Goal: Find specific page/section: Find specific page/section

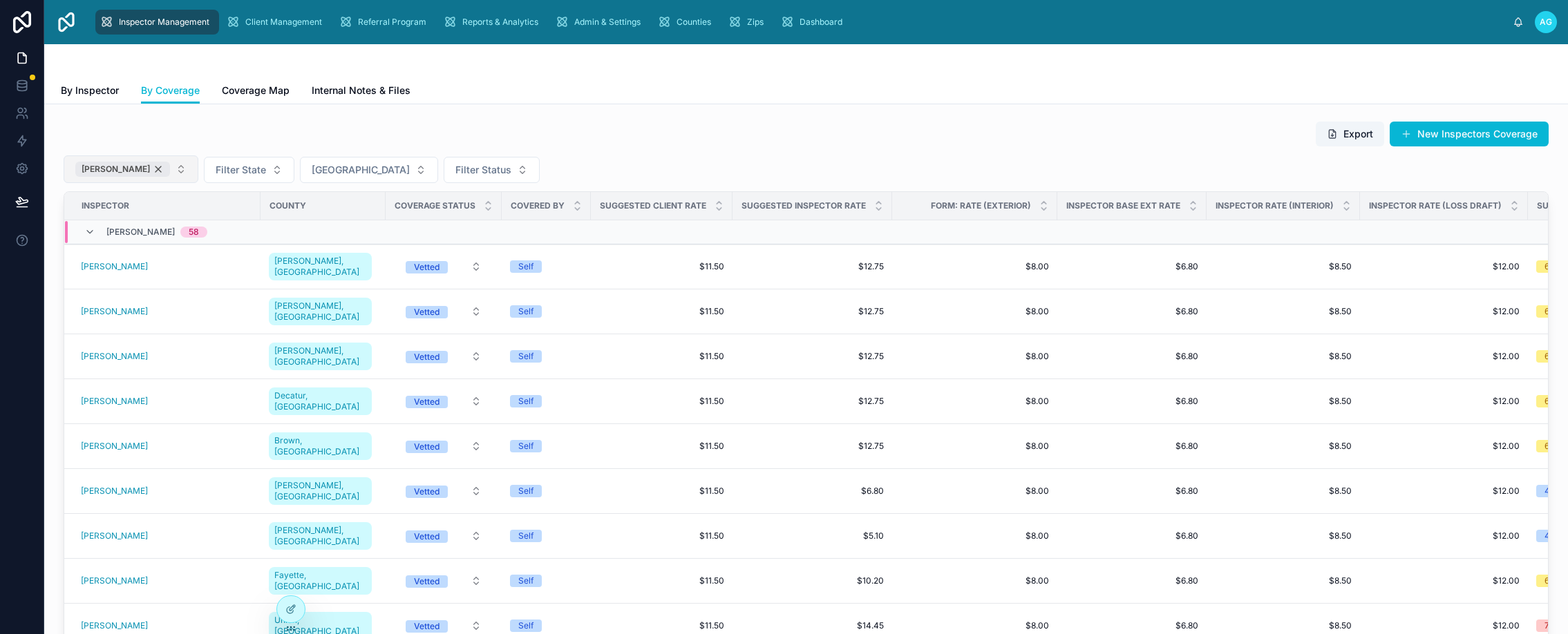
click at [147, 167] on div "[PERSON_NAME]" at bounding box center [123, 169] width 95 height 15
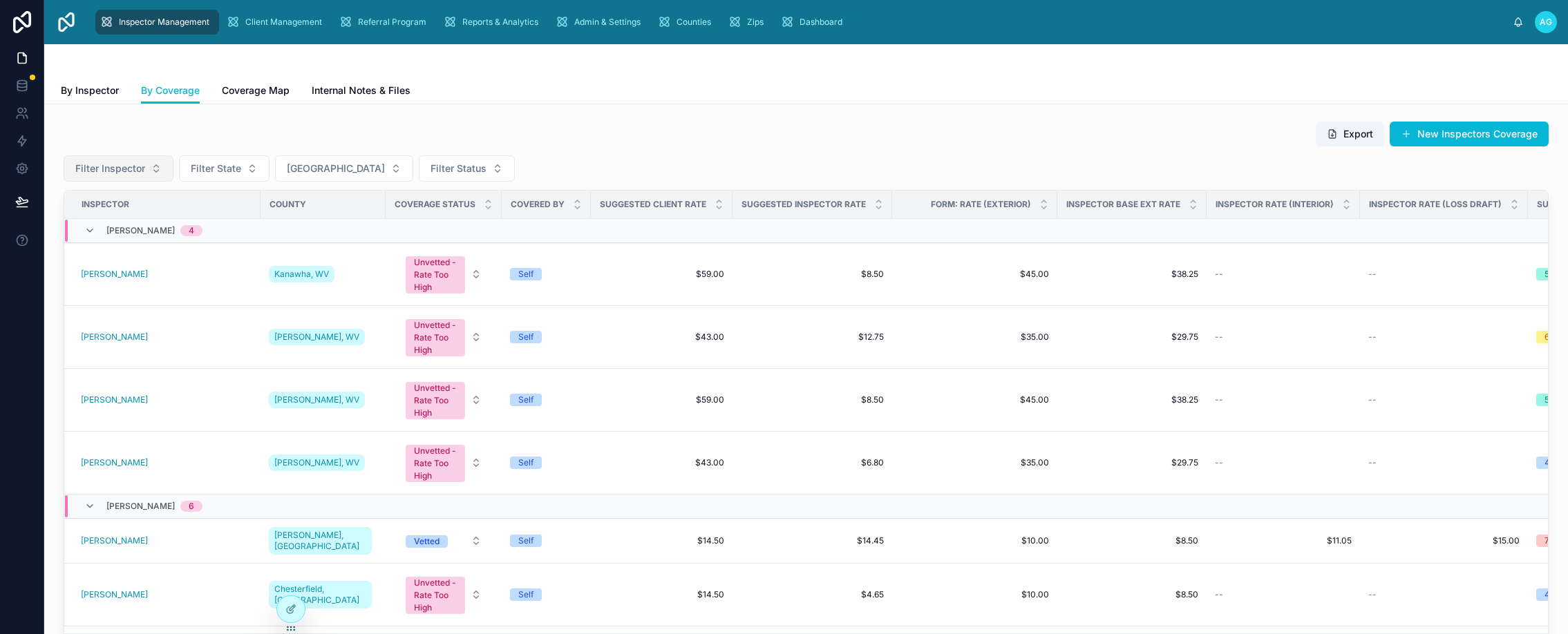
click at [124, 170] on span "Filter Inspector" at bounding box center [110, 168] width 70 height 14
type input "*****"
click at [93, 221] on span "[PERSON_NAME]" at bounding box center [80, 224] width 79 height 14
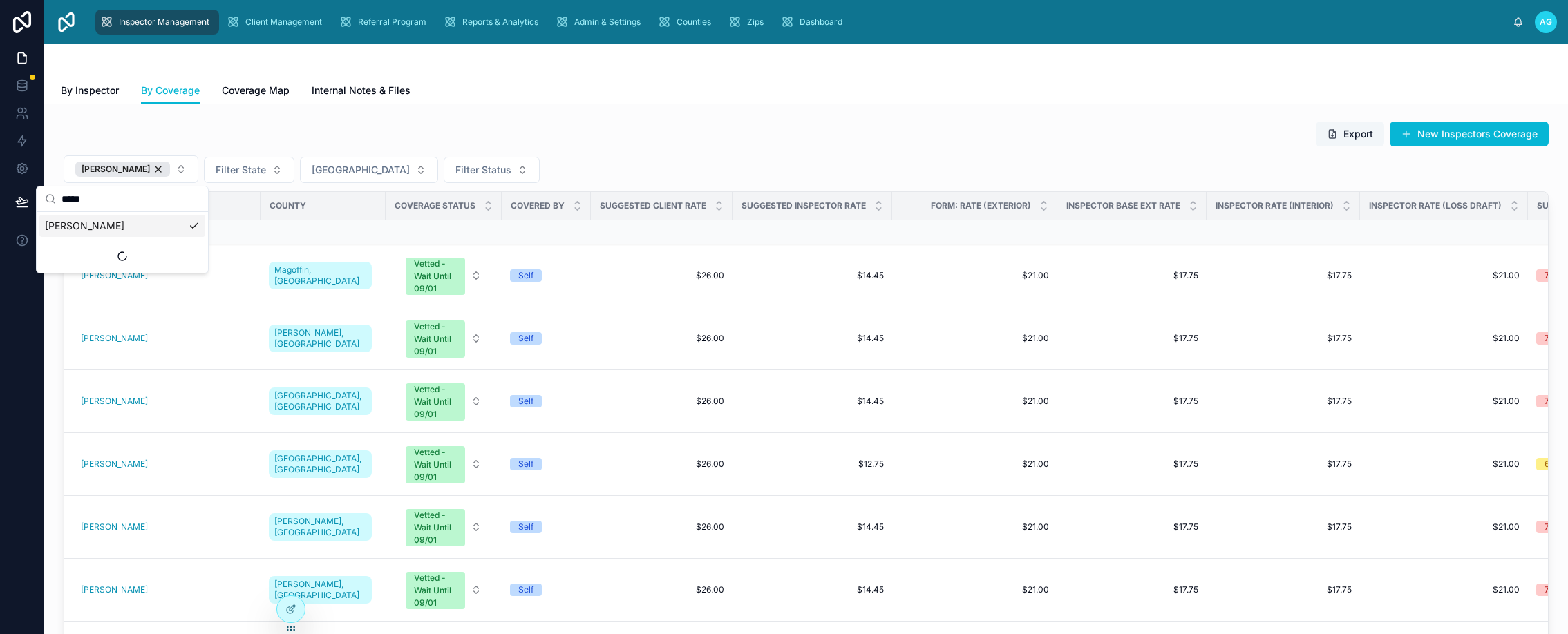
click at [1348, 130] on button "Export" at bounding box center [1350, 134] width 68 height 25
click at [597, 111] on div "Export New Inspectors Coverage [PERSON_NAME] Filter State Filter County Filter …" at bounding box center [806, 433] width 1524 height 658
click at [118, 281] on td "[PERSON_NAME]" at bounding box center [162, 276] width 196 height 63
click at [121, 276] on span "[PERSON_NAME]" at bounding box center [114, 275] width 67 height 11
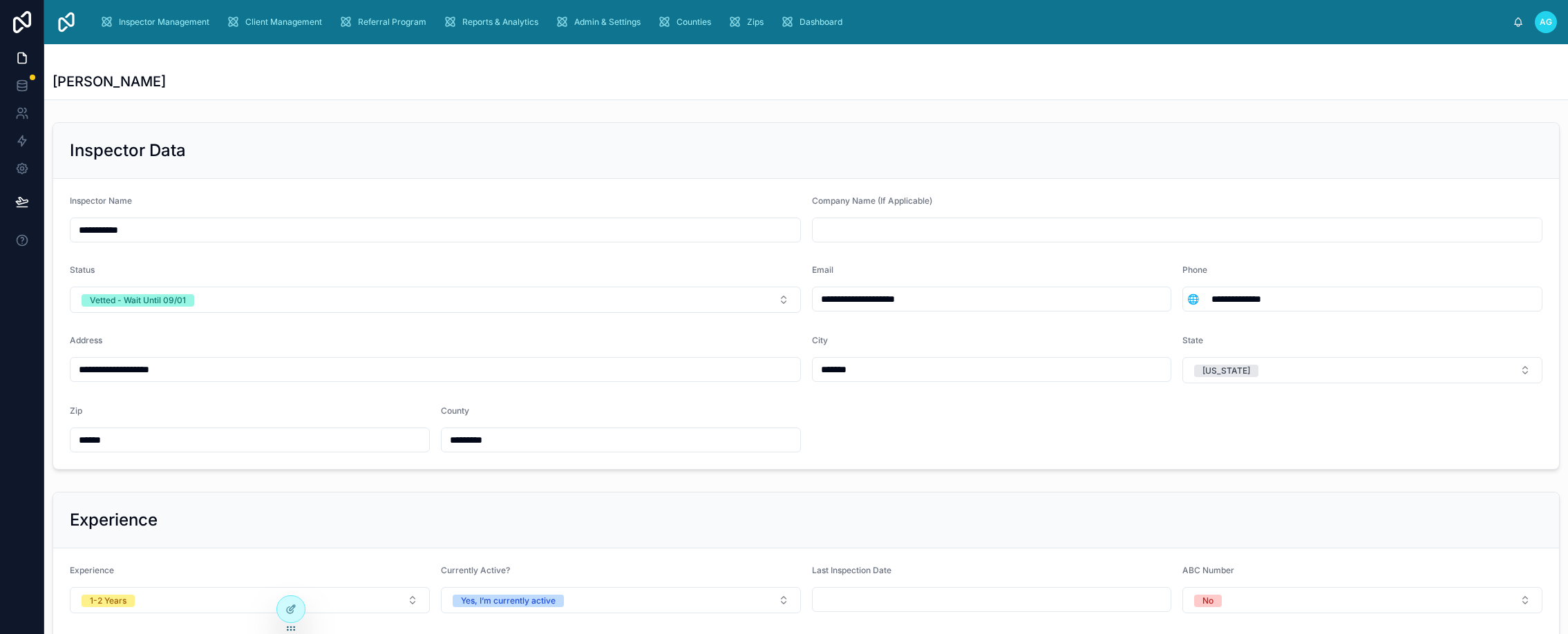
drag, startPoint x: 941, startPoint y: 300, endPoint x: 802, endPoint y: 299, distance: 139.0
click at [802, 299] on form "**********" at bounding box center [806, 324] width 1506 height 290
click at [838, 68] on div "[PERSON_NAME]" at bounding box center [805, 71] width 1507 height 55
